Goal: Task Accomplishment & Management: Use online tool/utility

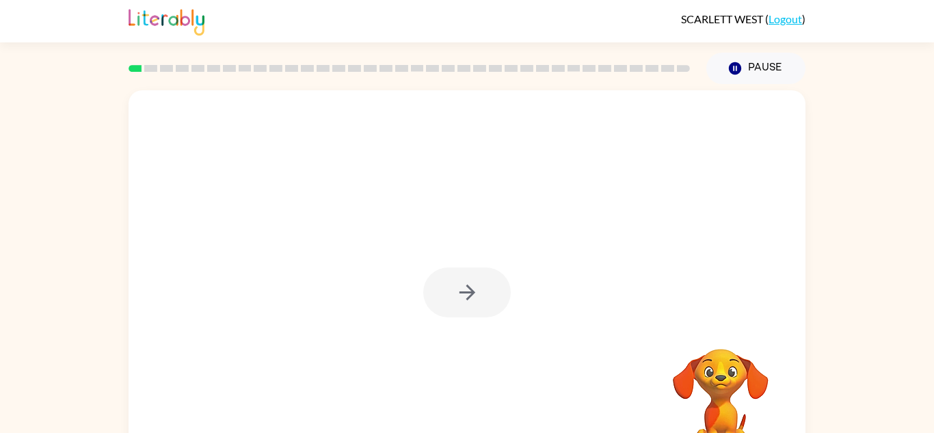
click at [493, 282] on div at bounding box center [467, 292] width 88 height 50
click at [493, 282] on button "button" at bounding box center [467, 292] width 88 height 50
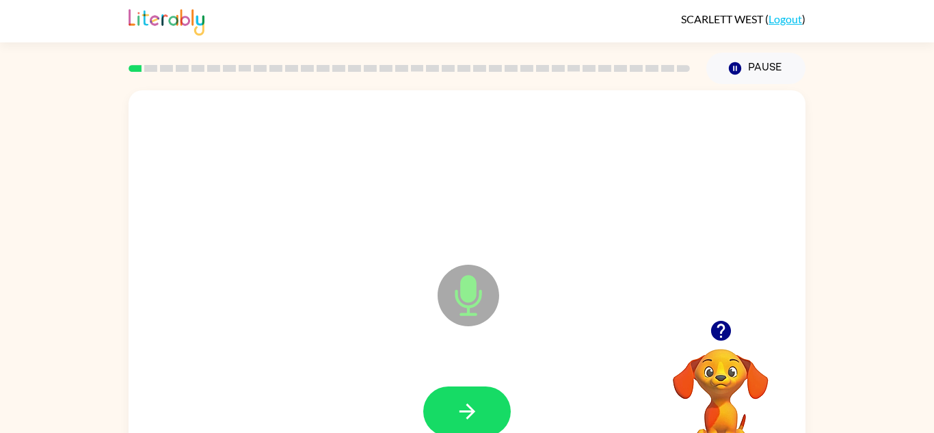
click at [495, 290] on icon at bounding box center [469, 296] width 62 height 62
click at [495, 425] on button "button" at bounding box center [467, 411] width 88 height 50
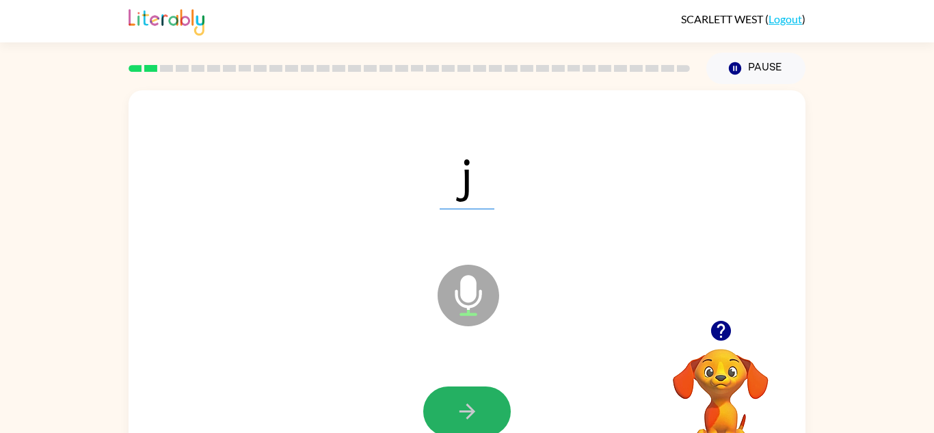
click at [495, 425] on button "button" at bounding box center [467, 411] width 88 height 50
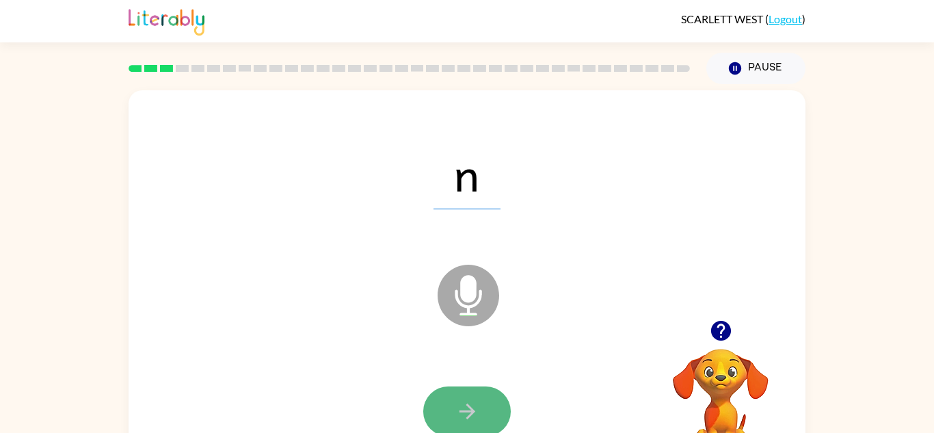
click at [487, 411] on button "button" at bounding box center [467, 411] width 88 height 50
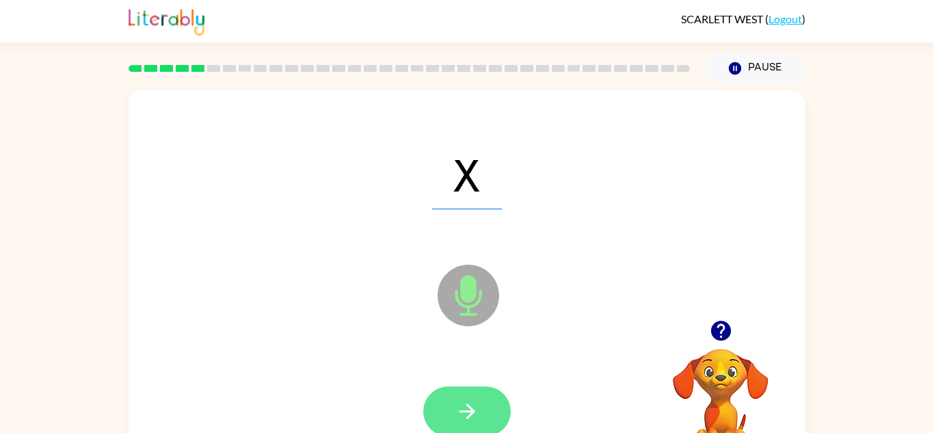
click at [476, 401] on icon "button" at bounding box center [467, 411] width 24 height 24
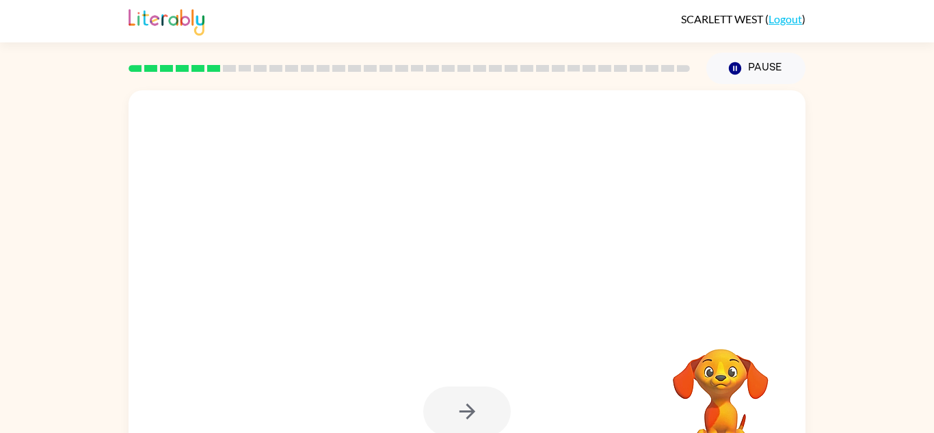
click at [487, 411] on div at bounding box center [467, 411] width 88 height 50
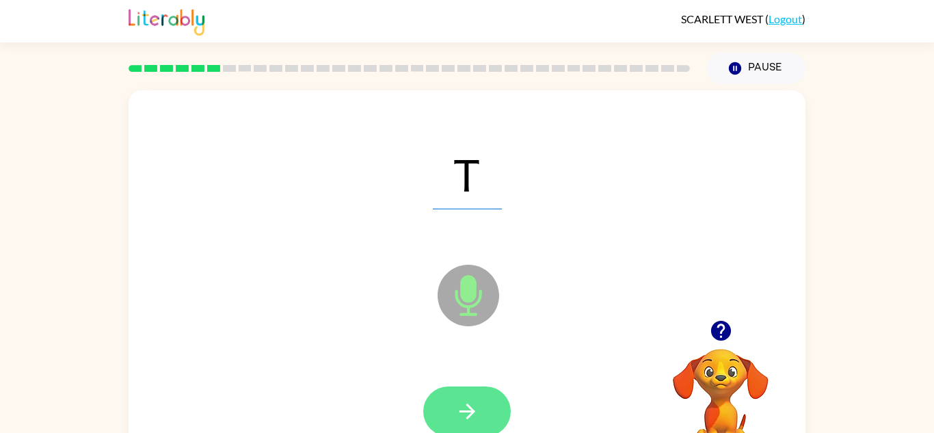
click at [497, 413] on button "button" at bounding box center [467, 411] width 88 height 50
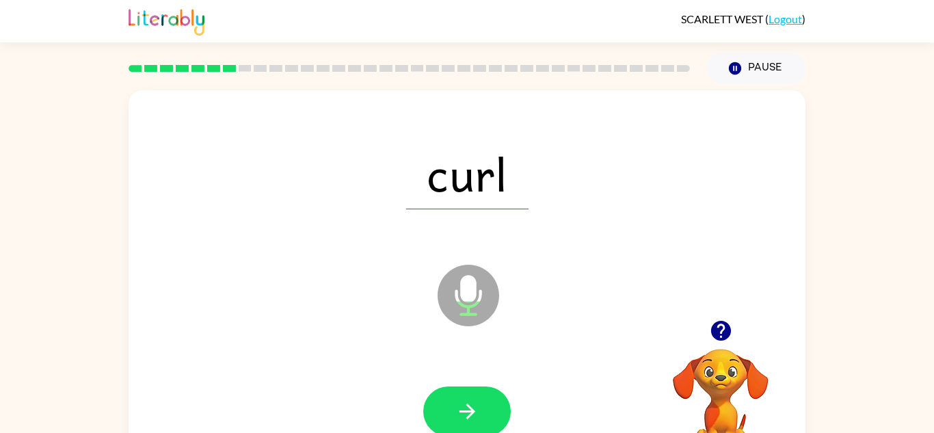
click at [680, 304] on div "curl Microphone The Microphone is here when it is your turn to talk" at bounding box center [467, 285] width 677 height 390
click at [479, 424] on button "button" at bounding box center [467, 411] width 88 height 50
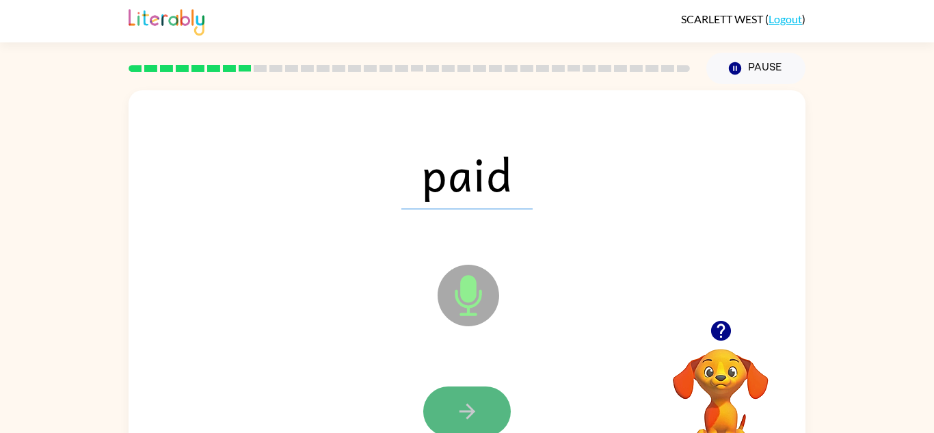
click at [478, 420] on button "button" at bounding box center [467, 411] width 88 height 50
click at [479, 424] on button "button" at bounding box center [467, 411] width 88 height 50
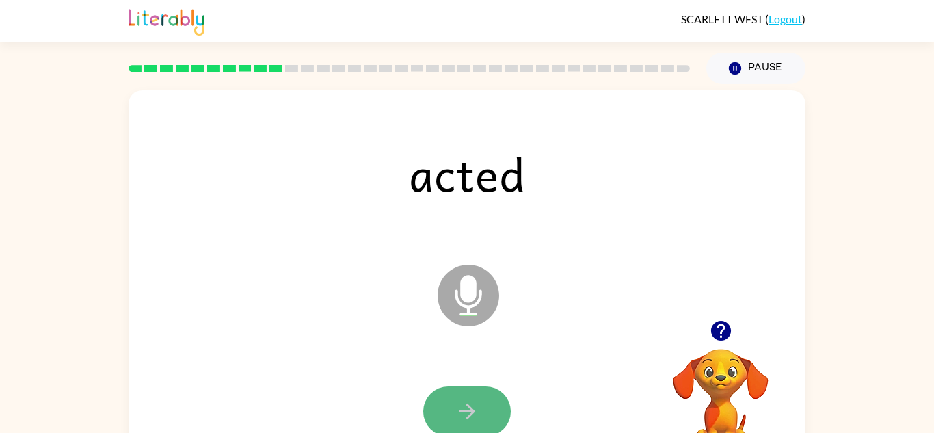
click at [445, 412] on button "button" at bounding box center [467, 411] width 88 height 50
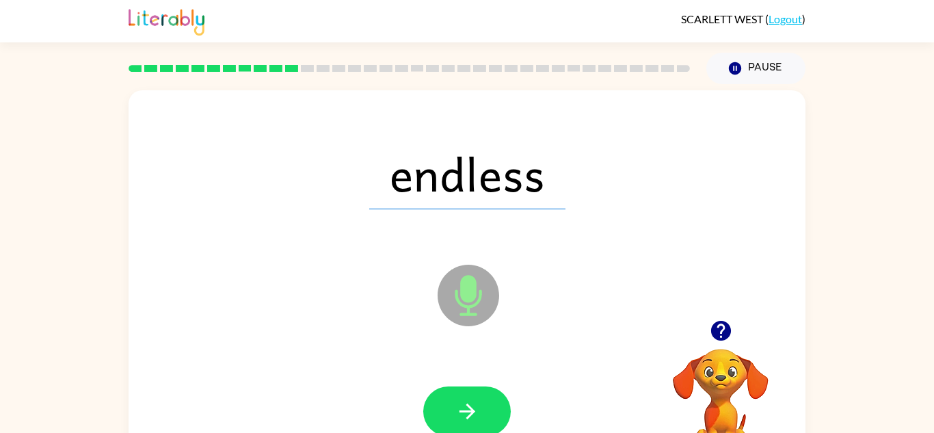
click at [445, 412] on button "button" at bounding box center [467, 411] width 88 height 50
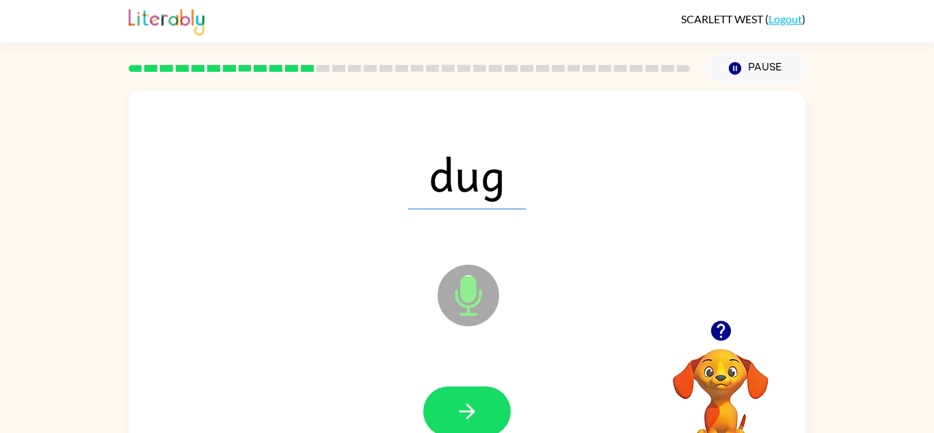
click at [445, 412] on button "button" at bounding box center [467, 411] width 88 height 50
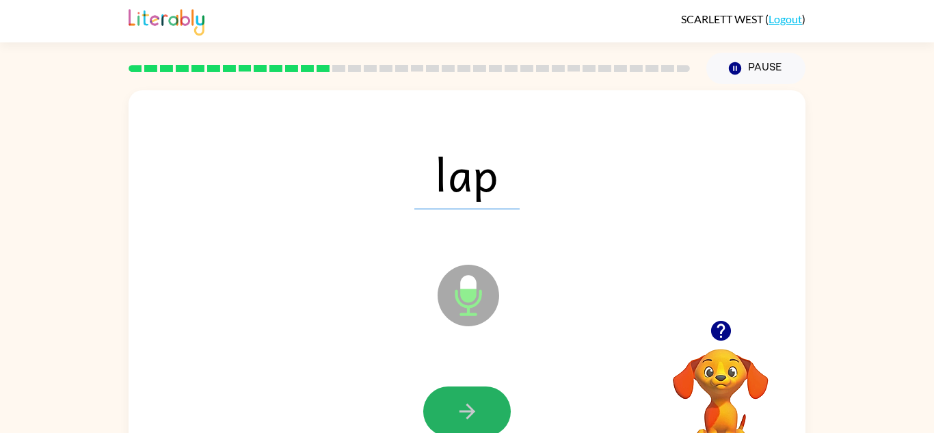
click at [445, 412] on button "button" at bounding box center [467, 411] width 88 height 50
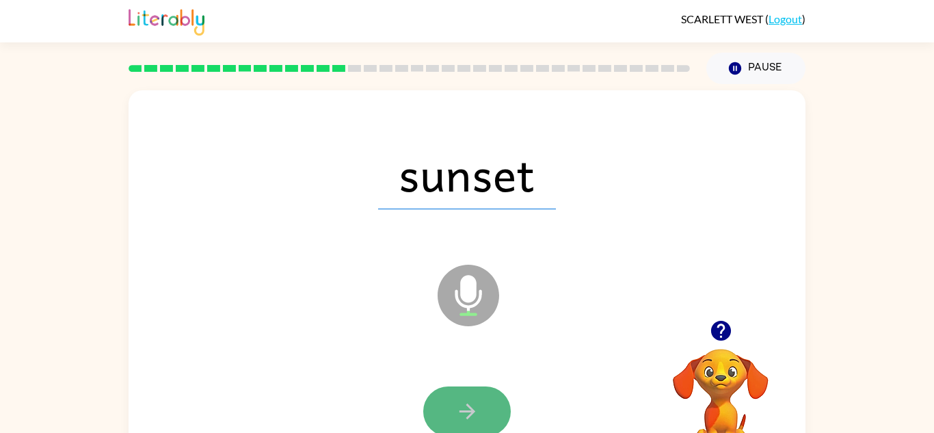
click at [448, 412] on button "button" at bounding box center [467, 411] width 88 height 50
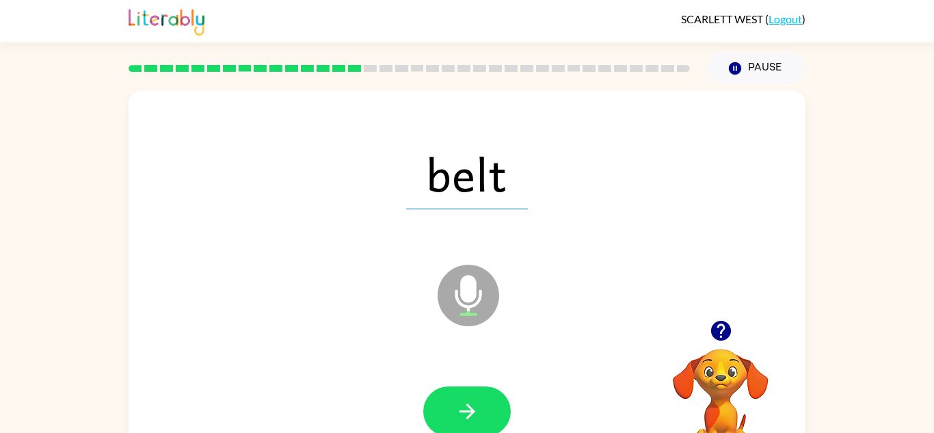
click at [448, 412] on button "button" at bounding box center [467, 411] width 88 height 50
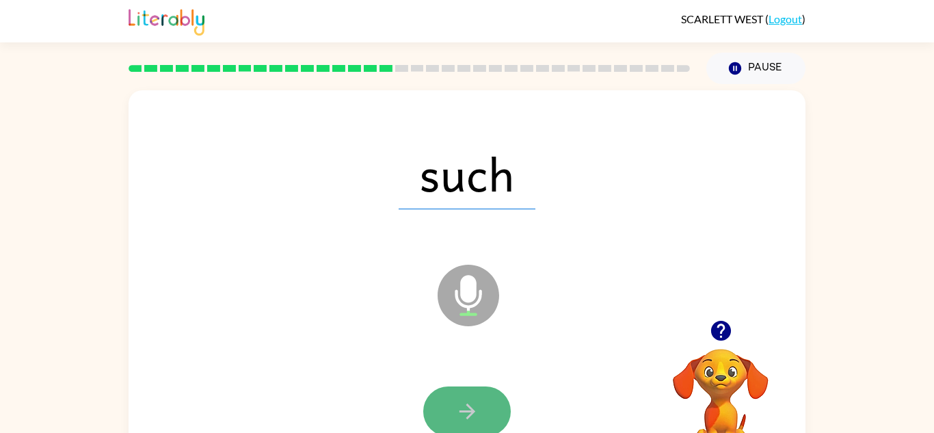
click at [452, 416] on button "button" at bounding box center [467, 411] width 88 height 50
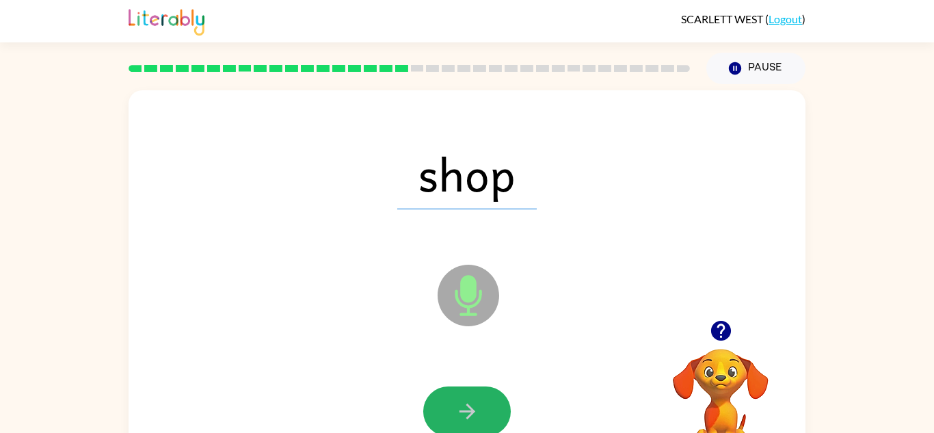
click at [453, 416] on button "button" at bounding box center [467, 411] width 88 height 50
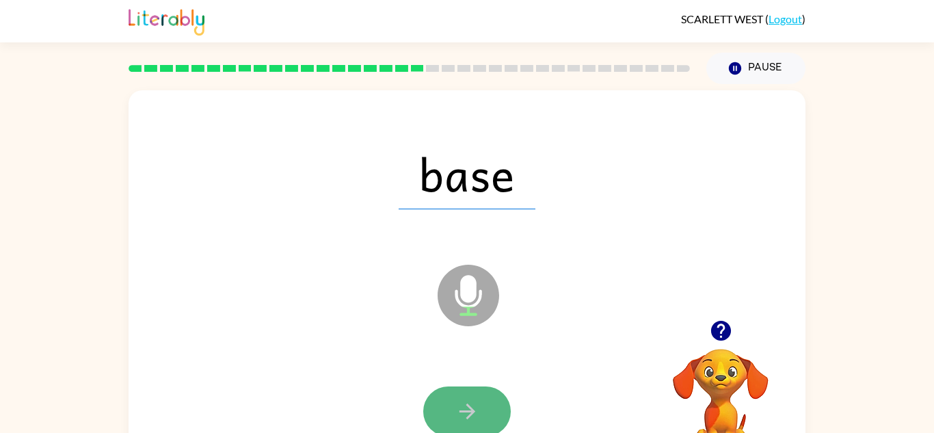
click at [459, 426] on button "button" at bounding box center [467, 411] width 88 height 50
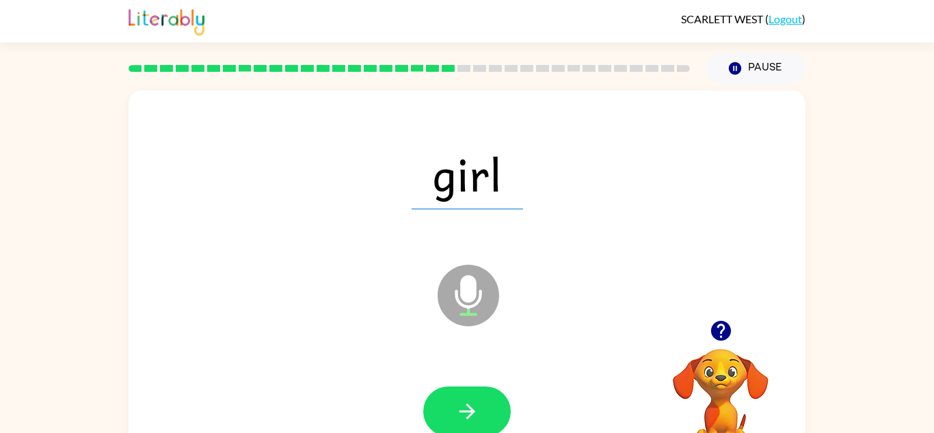
click at [459, 426] on button "button" at bounding box center [467, 411] width 88 height 50
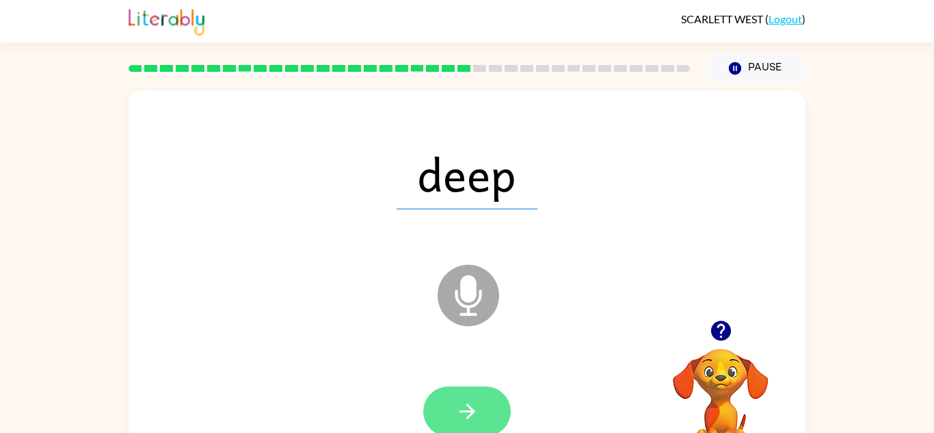
click at [476, 391] on button "button" at bounding box center [467, 411] width 88 height 50
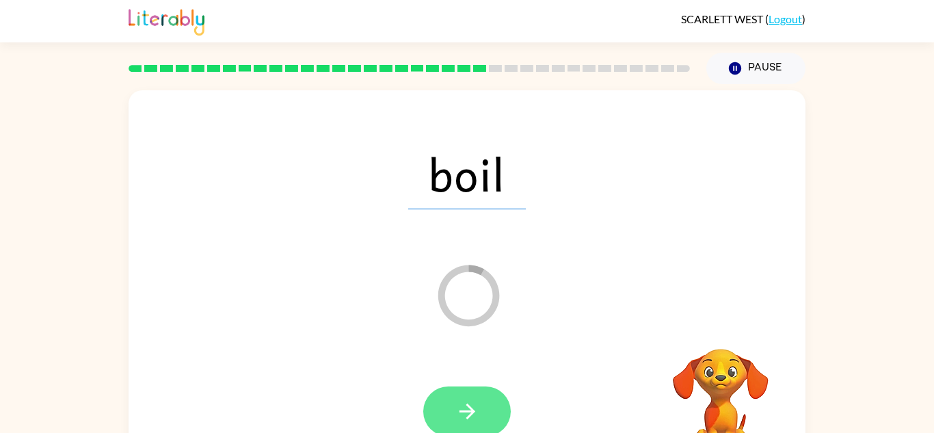
click at [476, 392] on button "button" at bounding box center [467, 411] width 88 height 50
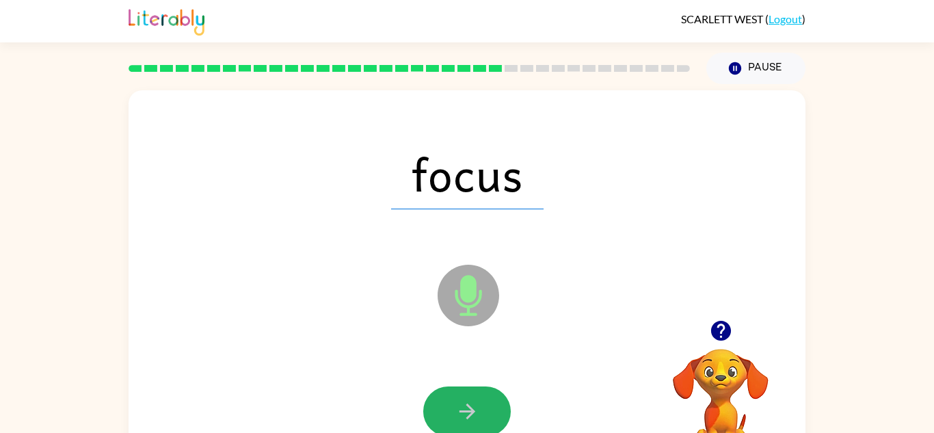
click at [476, 392] on button "button" at bounding box center [467, 411] width 88 height 50
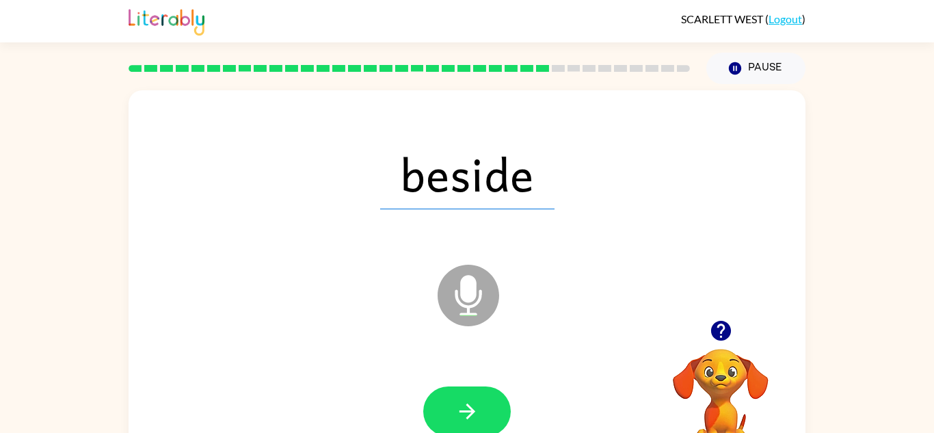
click at [476, 392] on button "button" at bounding box center [467, 411] width 88 height 50
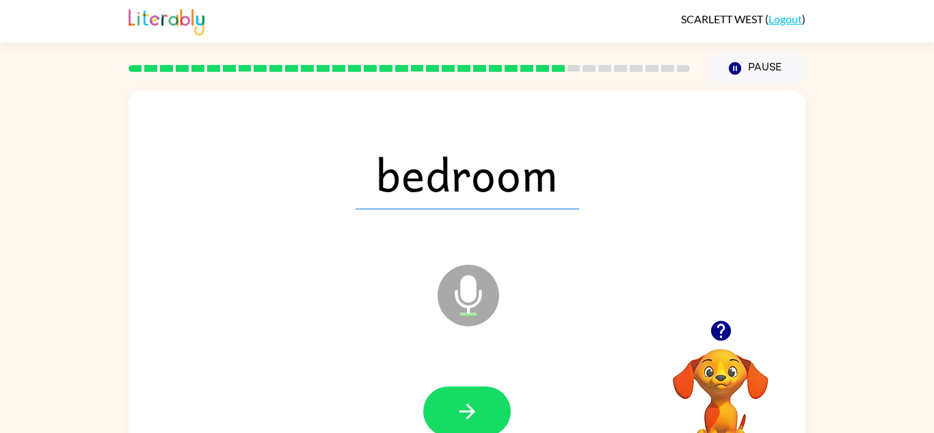
click at [469, 344] on icon "Microphone The Microphone is here when it is your turn to talk" at bounding box center [536, 312] width 205 height 103
click at [472, 420] on icon "button" at bounding box center [467, 411] width 24 height 24
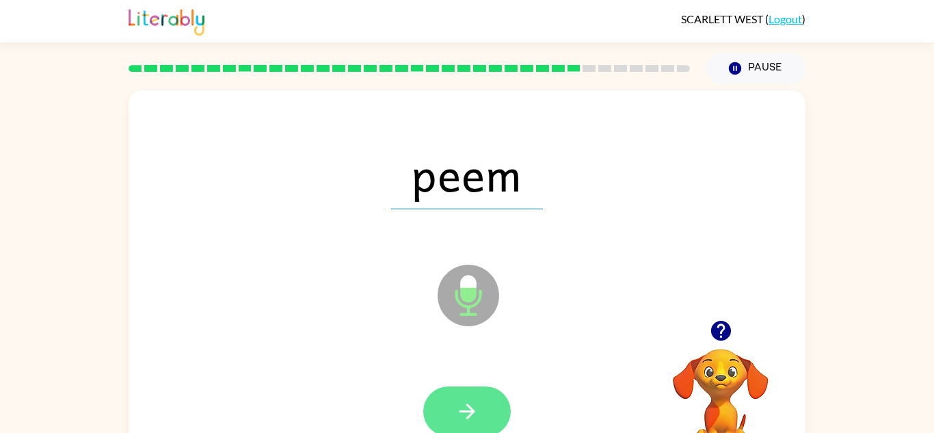
click at [474, 411] on icon "button" at bounding box center [467, 411] width 16 height 16
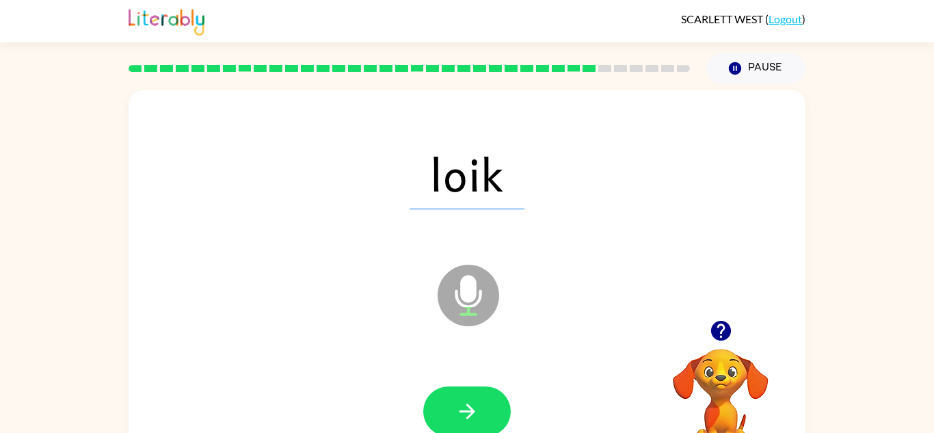
click at [889, 118] on div "loik Microphone The Microphone is here when it is your turn to talk Your browse…" at bounding box center [467, 282] width 934 height 396
click at [487, 412] on button "button" at bounding box center [467, 411] width 88 height 50
click at [933, 33] on div "SCARLETT WEST ( Logout )" at bounding box center [467, 21] width 934 height 42
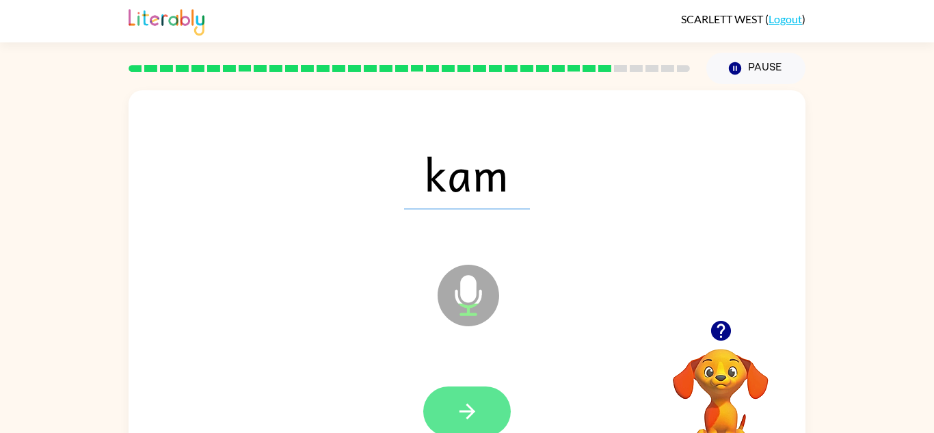
click at [463, 417] on icon "button" at bounding box center [467, 411] width 24 height 24
click at [463, 399] on icon "button" at bounding box center [467, 411] width 24 height 24
click at [479, 401] on icon "button" at bounding box center [467, 411] width 24 height 24
click at [476, 421] on icon "button" at bounding box center [467, 411] width 24 height 24
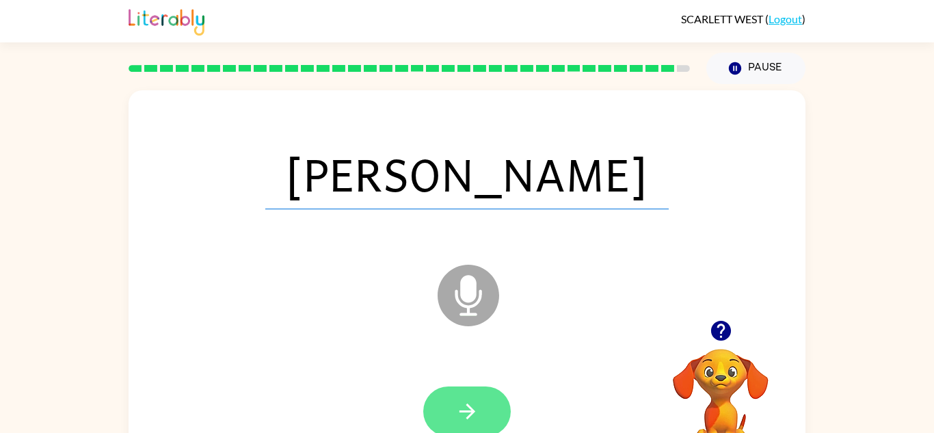
click at [494, 421] on button "button" at bounding box center [467, 411] width 88 height 50
